Goal: Information Seeking & Learning: Learn about a topic

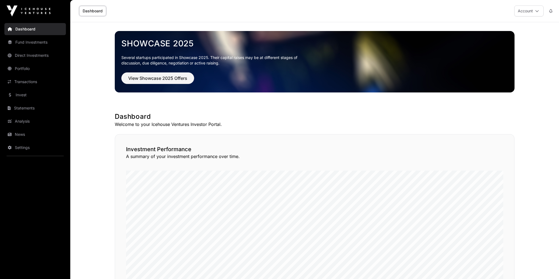
click at [24, 93] on link "Invest" at bounding box center [35, 95] width 62 height 12
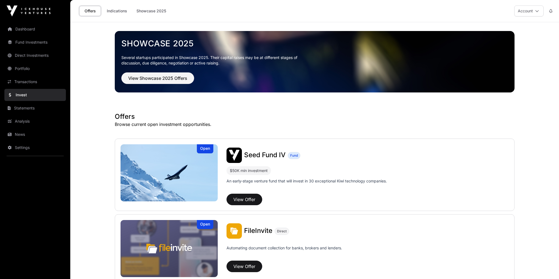
click at [23, 135] on link "News" at bounding box center [35, 135] width 62 height 12
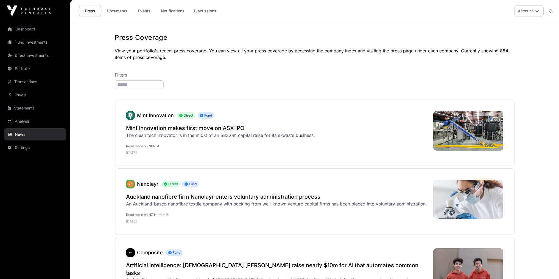
click at [147, 14] on link "Events" at bounding box center [144, 11] width 22 height 10
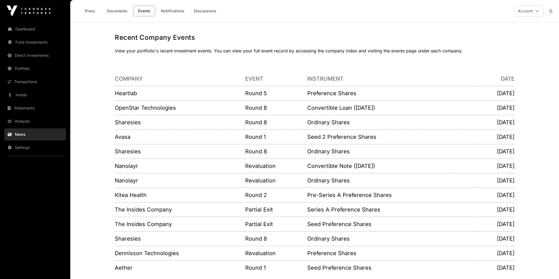
click at [123, 93] on link "Heartlab" at bounding box center [126, 93] width 22 height 7
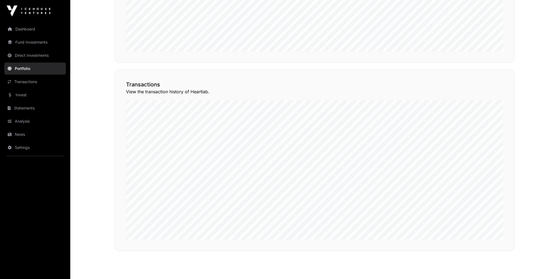
scroll to position [418, 0]
click at [489, 64] on button "View Transactions" at bounding box center [489, 59] width 45 height 9
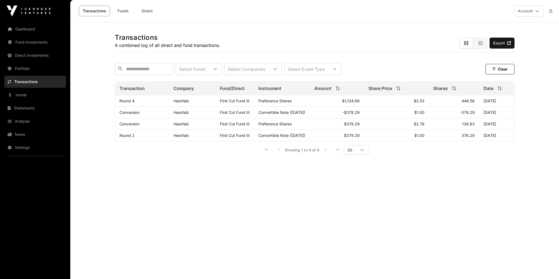
click at [125, 8] on link "Funds" at bounding box center [123, 11] width 22 height 10
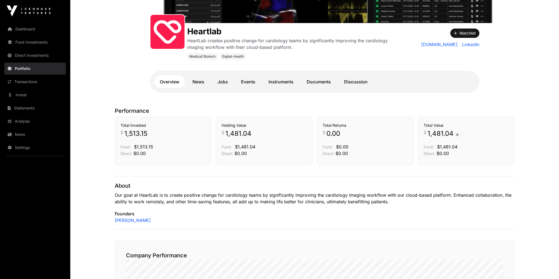
scroll to position [66, 0]
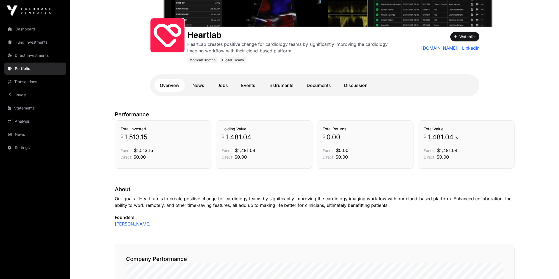
click at [317, 86] on link "Documents" at bounding box center [318, 85] width 35 height 13
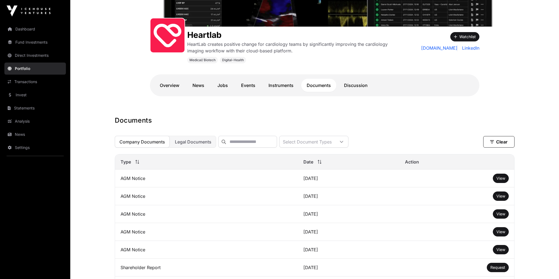
click at [502, 179] on span "View" at bounding box center [501, 178] width 9 height 5
click at [362, 82] on link "Discussion" at bounding box center [356, 85] width 35 height 13
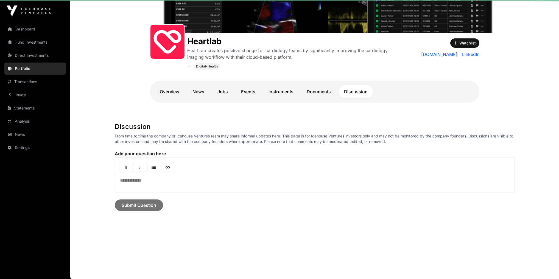
scroll to position [59, 0]
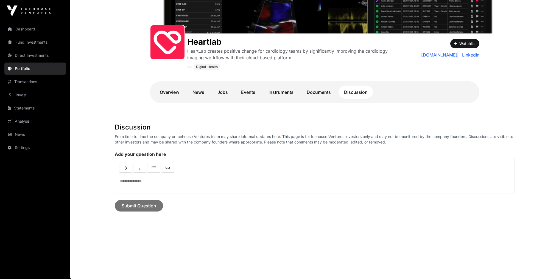
click at [288, 85] on div "Overview News Jobs Events Instruments Documents Discussion" at bounding box center [315, 92] width 330 height 22
click at [274, 97] on link "Instruments" at bounding box center [281, 92] width 36 height 13
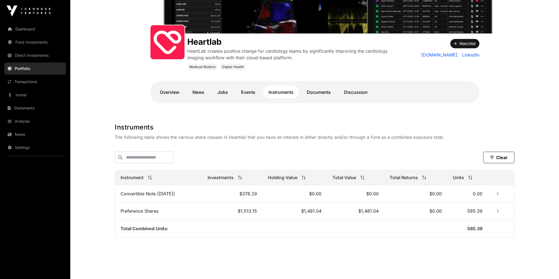
click at [242, 95] on link "Events" at bounding box center [248, 92] width 25 height 13
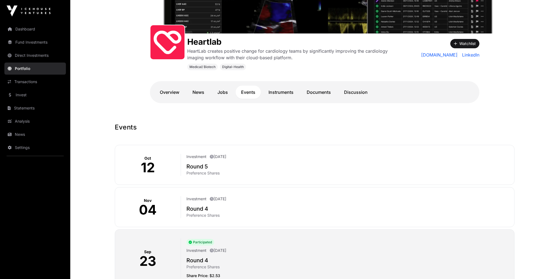
click at [221, 88] on link "Jobs" at bounding box center [222, 92] width 21 height 13
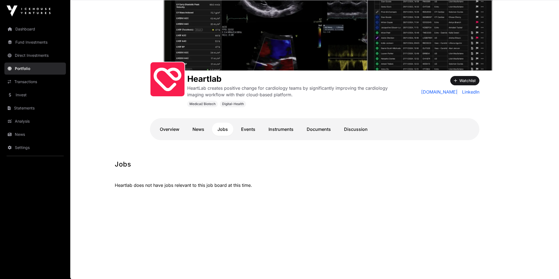
click at [180, 123] on link "Overview" at bounding box center [169, 129] width 31 height 13
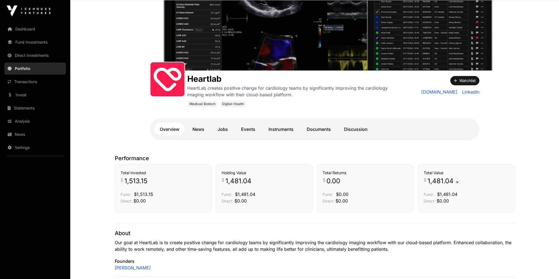
click at [195, 126] on link "News" at bounding box center [198, 129] width 23 height 13
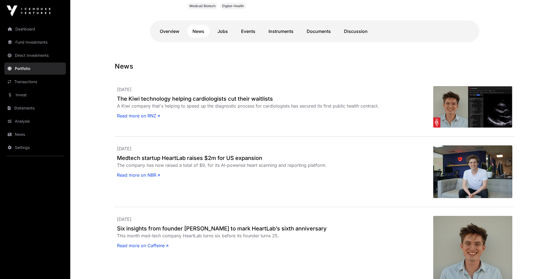
scroll to position [176, 0]
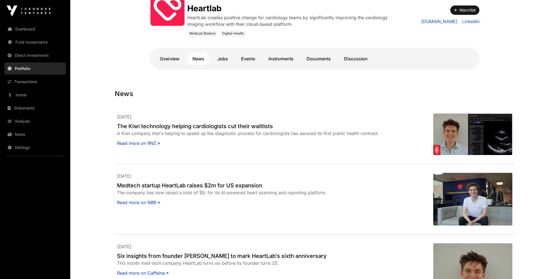
drag, startPoint x: 37, startPoint y: 61, endPoint x: 26, endPoint y: 30, distance: 32.6
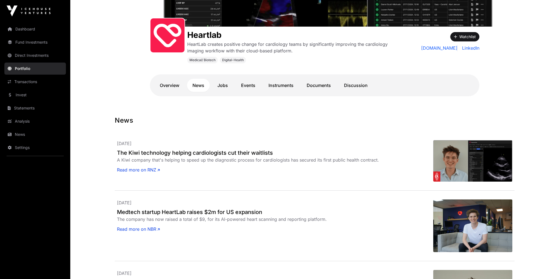
click at [24, 26] on link "Dashboard" at bounding box center [35, 29] width 62 height 12
